Goal: Task Accomplishment & Management: Manage account settings

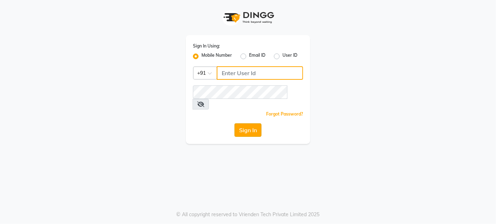
type input "8095355755"
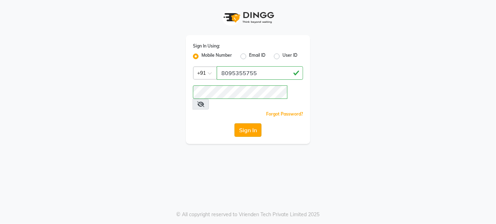
click at [249, 124] on button "Sign In" at bounding box center [247, 130] width 27 height 13
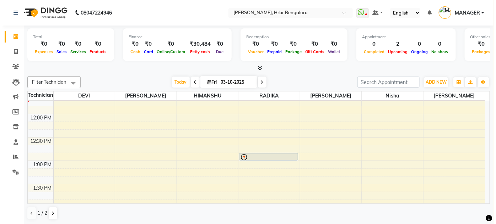
scroll to position [555, 0]
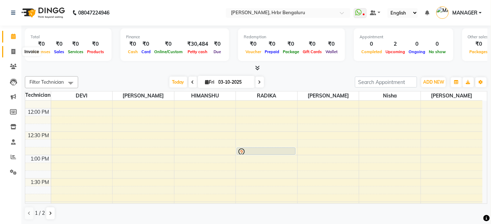
click at [14, 51] on icon at bounding box center [13, 51] width 4 height 5
select select "service"
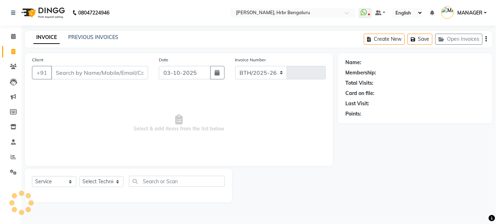
select select "3771"
type input "1263"
click at [59, 72] on input "Client" at bounding box center [99, 72] width 97 height 13
click at [13, 69] on icon at bounding box center [13, 66] width 7 height 5
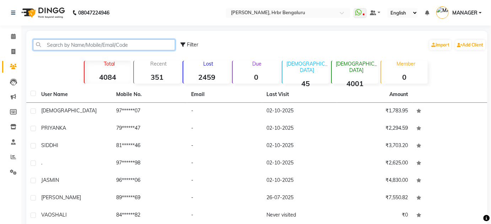
click at [64, 48] on input "text" at bounding box center [104, 44] width 142 height 11
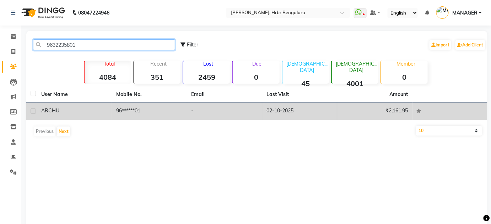
type input "9632235801"
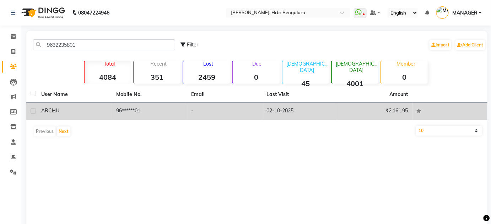
click at [123, 109] on td "96******01" at bounding box center [149, 111] width 75 height 17
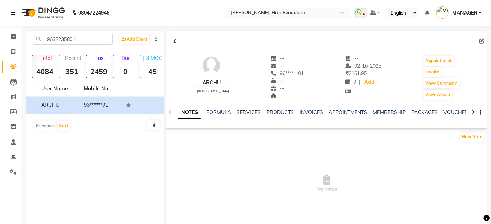
click at [249, 110] on link "SERVICES" at bounding box center [249, 112] width 24 height 6
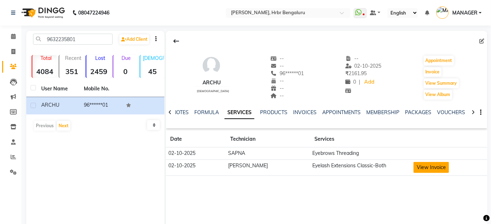
click at [422, 168] on button "View Invoice" at bounding box center [431, 167] width 36 height 11
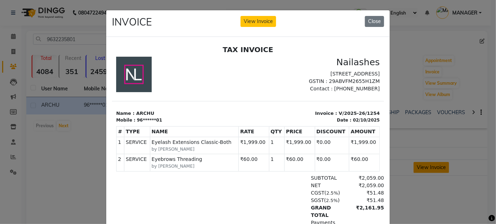
click at [240, 16] on button "View Invoice" at bounding box center [258, 21] width 36 height 11
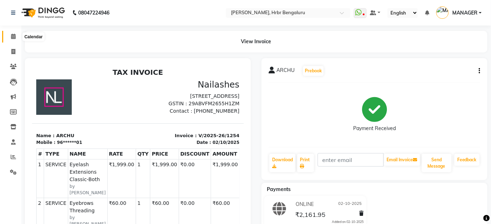
click at [11, 36] on icon at bounding box center [13, 36] width 5 height 5
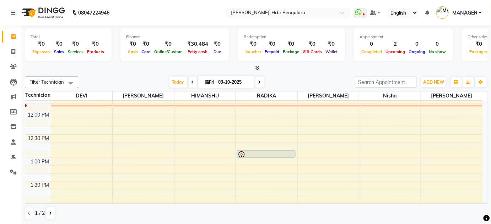
scroll to position [546, 0]
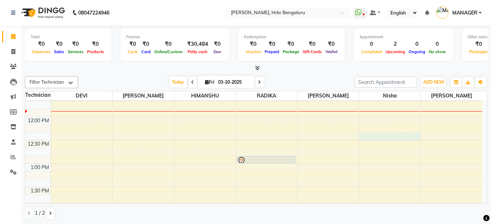
click at [370, 136] on div "12:00 AM 12:30 AM 1:00 AM 1:30 AM 2:00 AM 2:30 AM 3:00 AM 3:30 AM 4:00 AM 4:30 …" at bounding box center [253, 70] width 457 height 1031
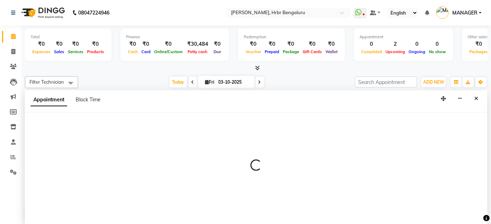
select select "88465"
select select "750"
select select "tentative"
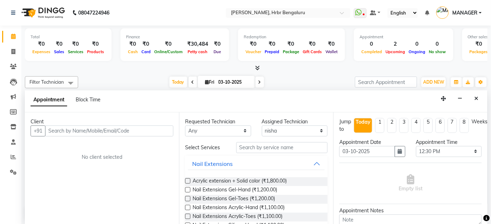
click at [76, 134] on input "text" at bounding box center [109, 131] width 128 height 11
click at [476, 96] on icon "Close" at bounding box center [476, 98] width 4 height 5
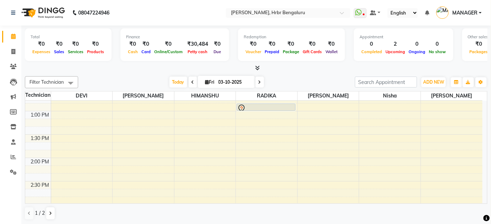
scroll to position [608, 0]
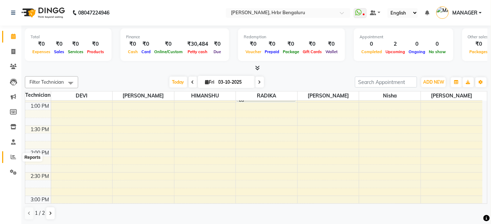
click at [15, 160] on span at bounding box center [13, 157] width 12 height 8
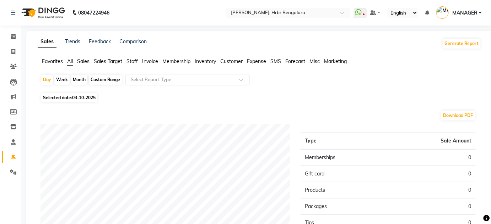
click at [134, 60] on span "Staff" at bounding box center [131, 61] width 11 height 6
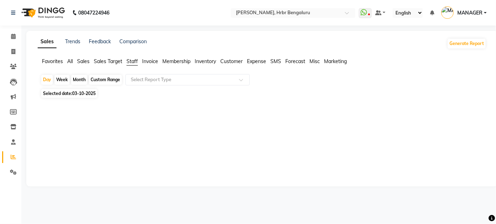
click at [70, 92] on span "Selected date: 03-10-2025" at bounding box center [69, 93] width 56 height 9
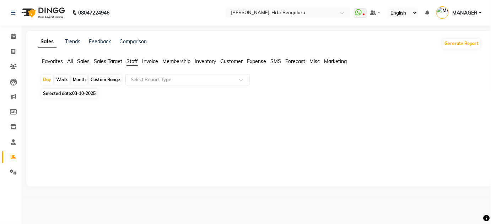
select select "10"
select select "2025"
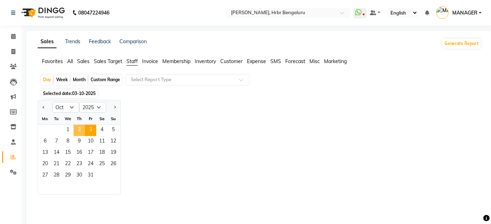
click at [81, 129] on span "2" at bounding box center [79, 130] width 11 height 11
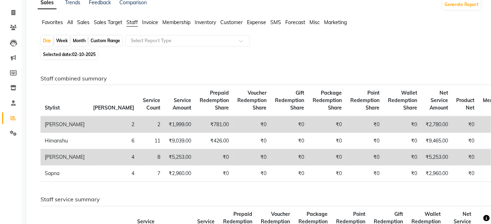
scroll to position [40, 0]
click at [78, 41] on div "Month" at bounding box center [79, 40] width 16 height 10
select select "10"
select select "2025"
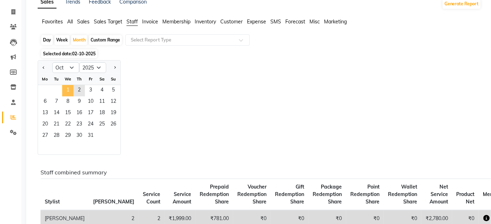
click at [69, 91] on span "1" at bounding box center [67, 90] width 11 height 11
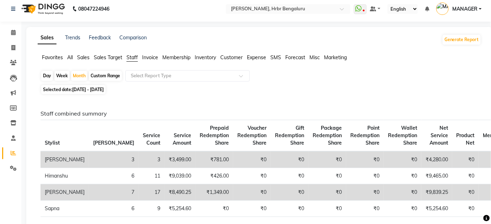
scroll to position [0, 0]
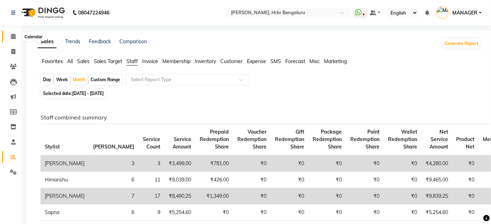
click at [13, 36] on icon at bounding box center [13, 36] width 5 height 5
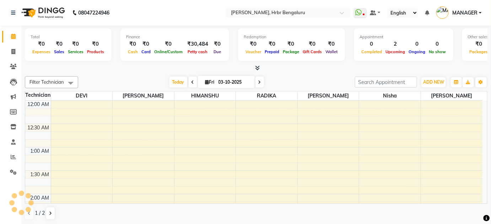
scroll to position [278, 0]
